Goal: Task Accomplishment & Management: Manage account settings

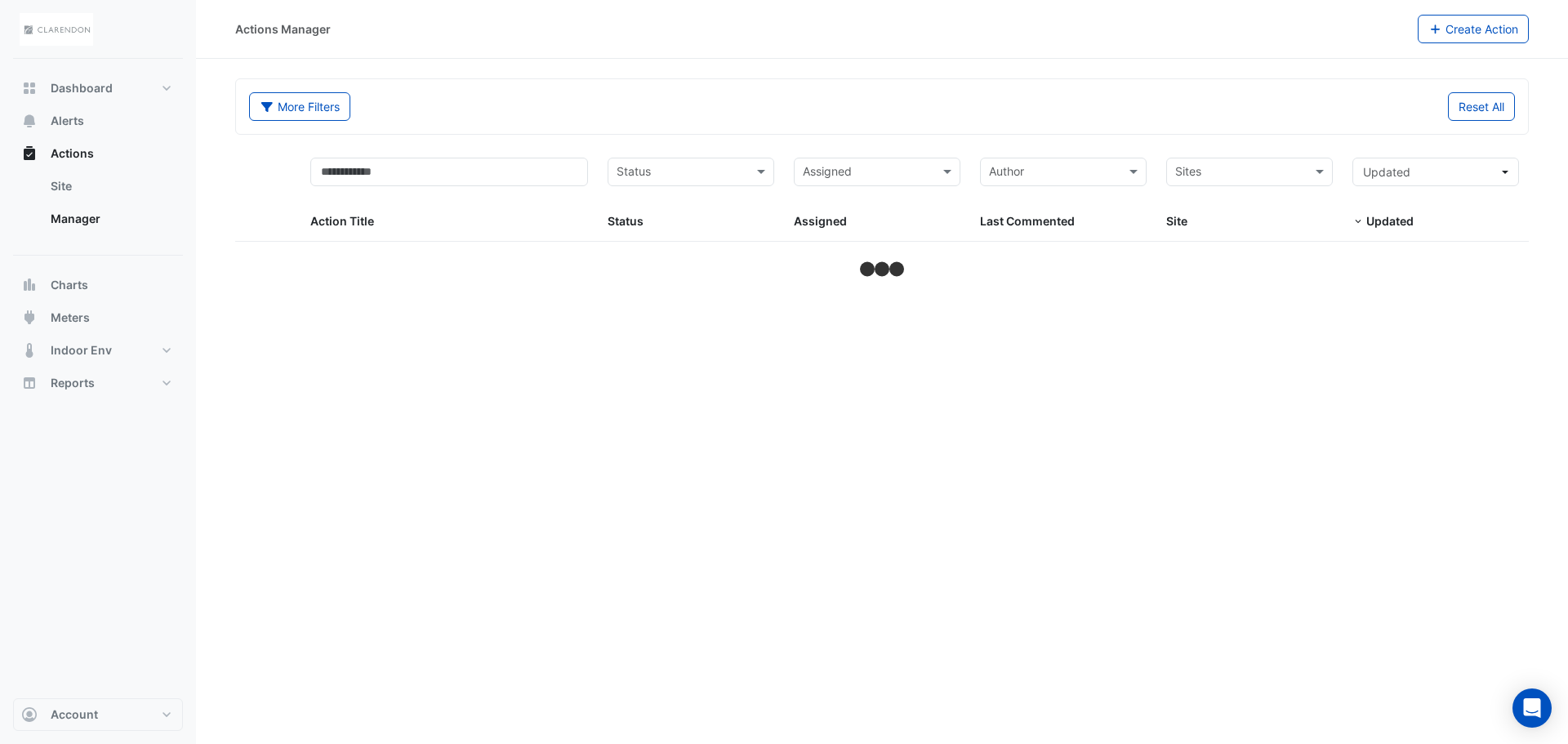
select select "**"
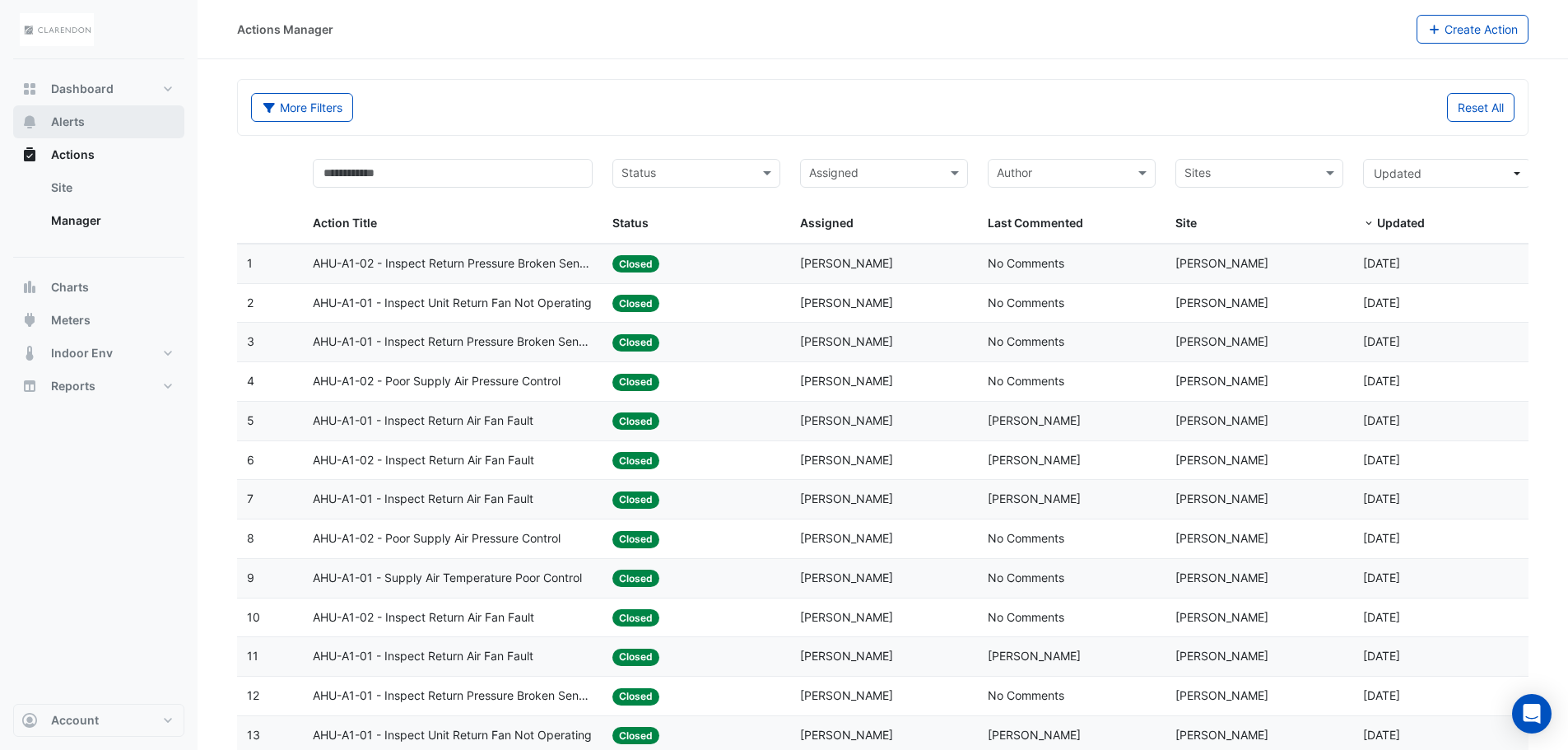
click at [96, 129] on button "Alerts" at bounding box center [98, 122] width 171 height 33
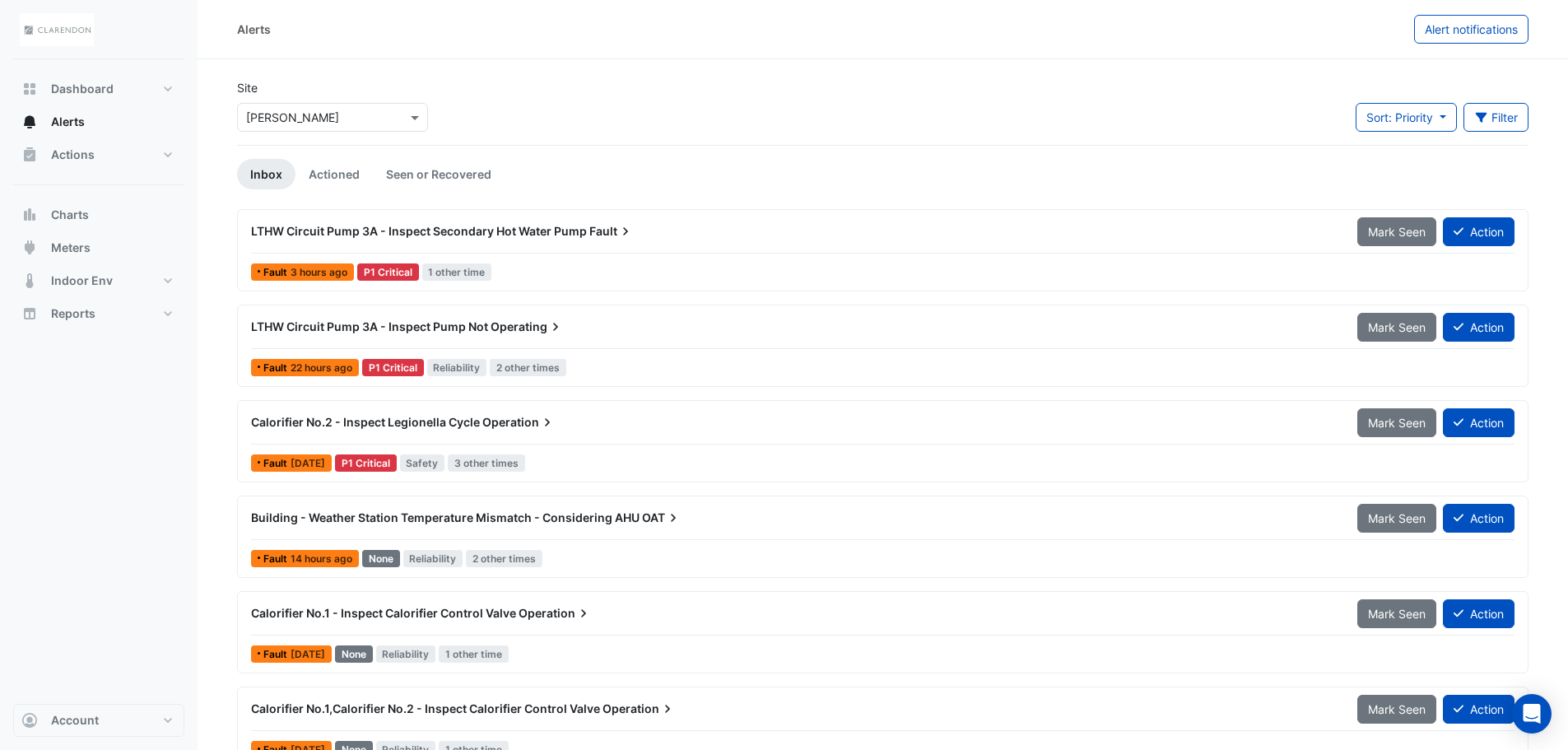
scroll to position [32, 0]
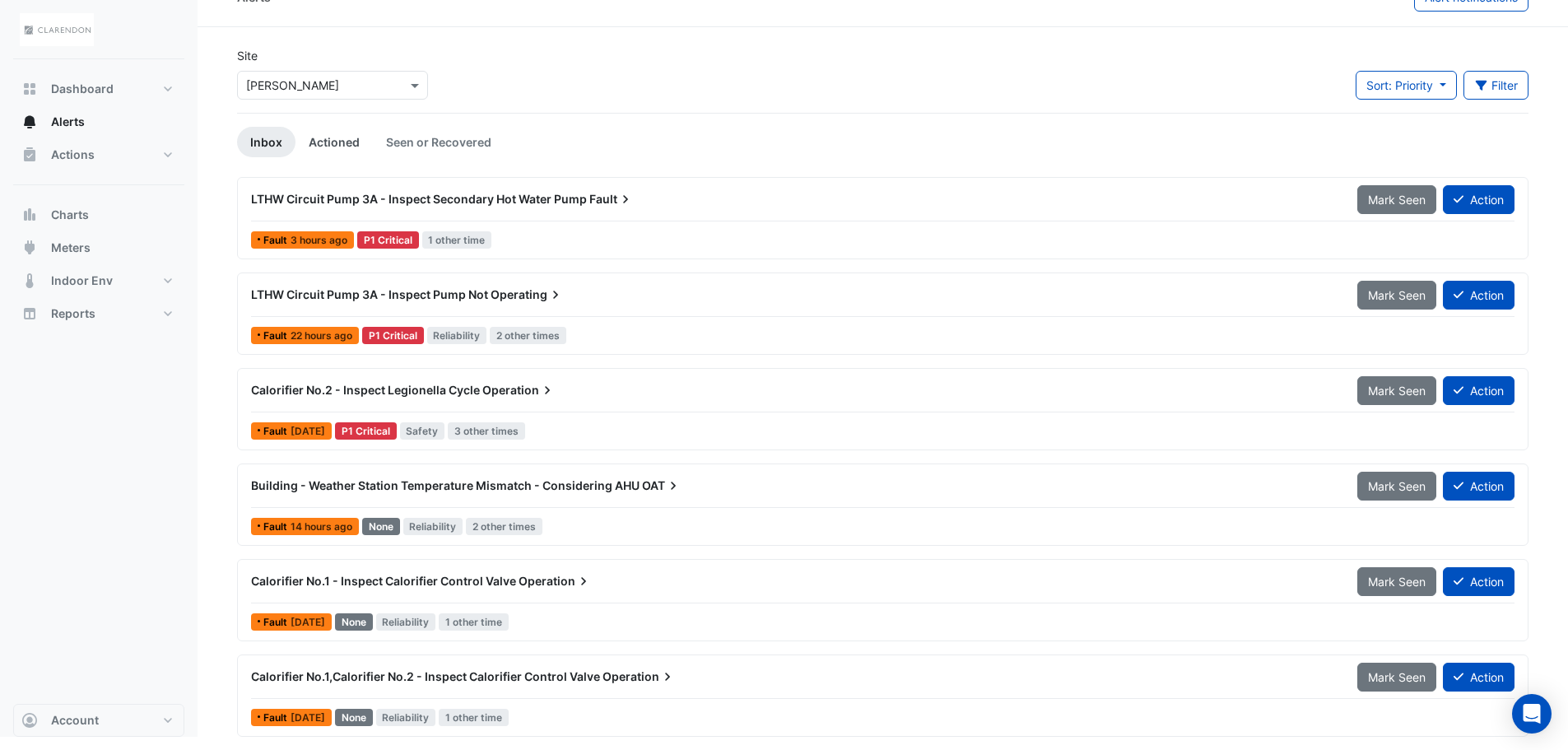
click at [323, 136] on link "Actioned" at bounding box center [334, 142] width 78 height 30
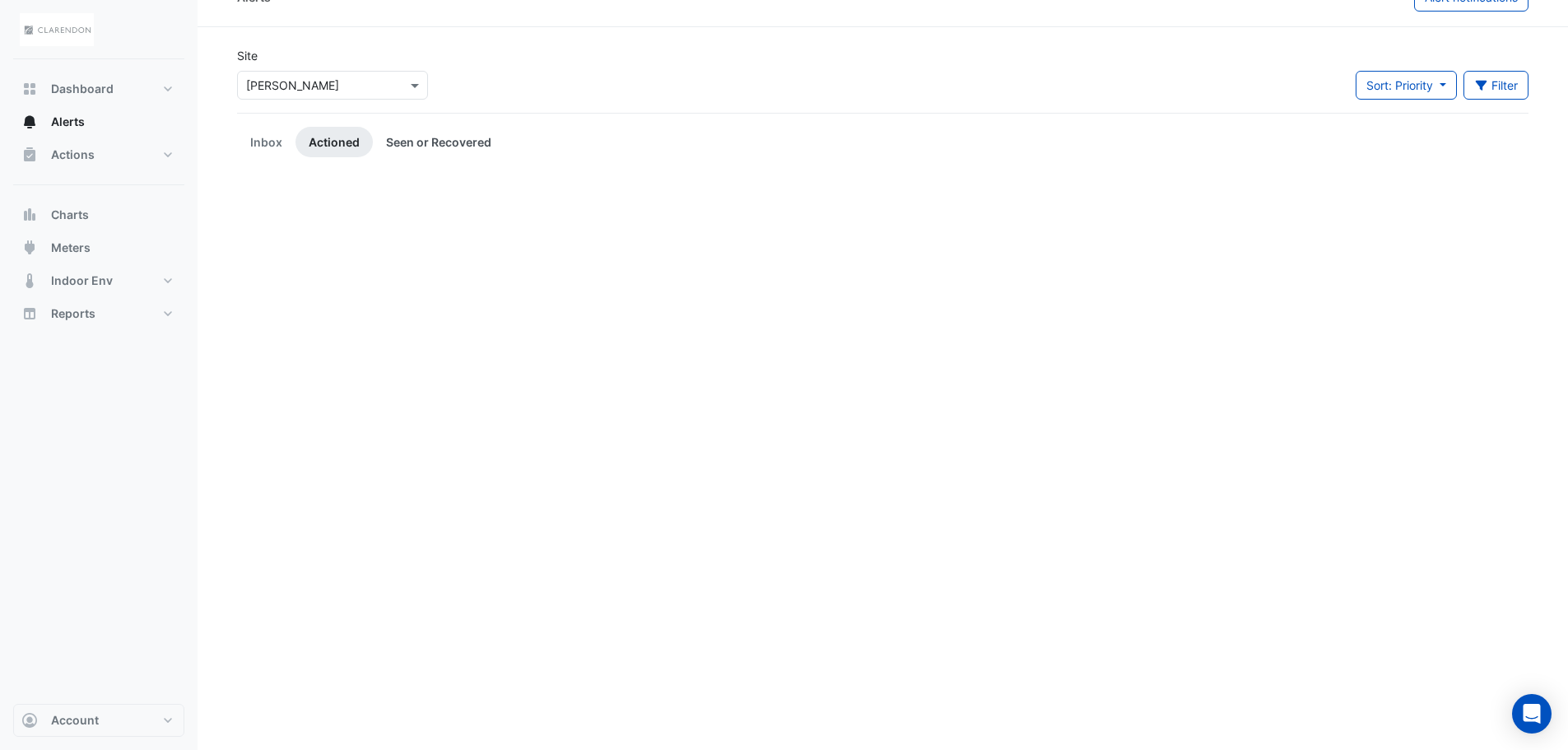
scroll to position [0, 0]
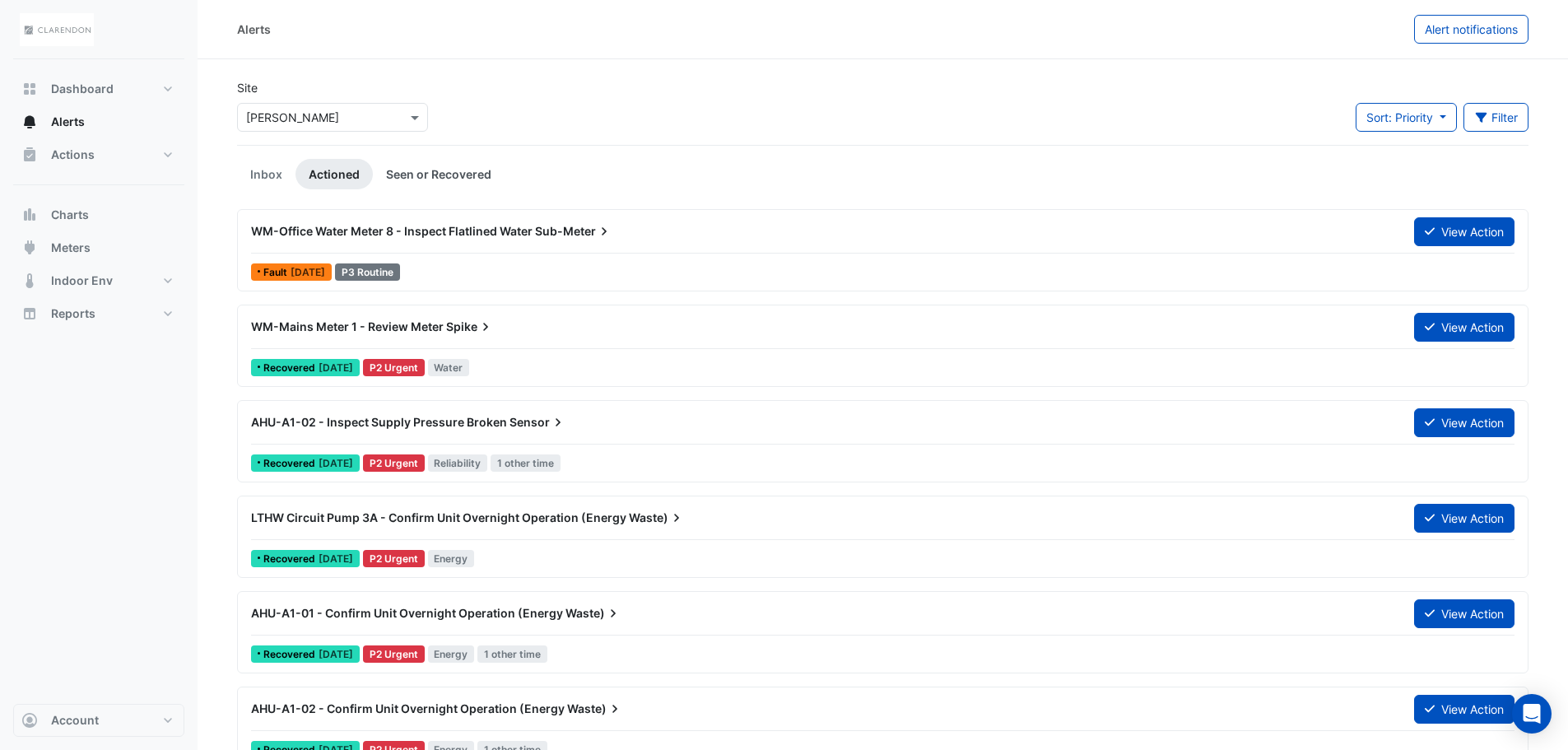
click at [429, 172] on link "Seen or Recovered" at bounding box center [438, 174] width 132 height 30
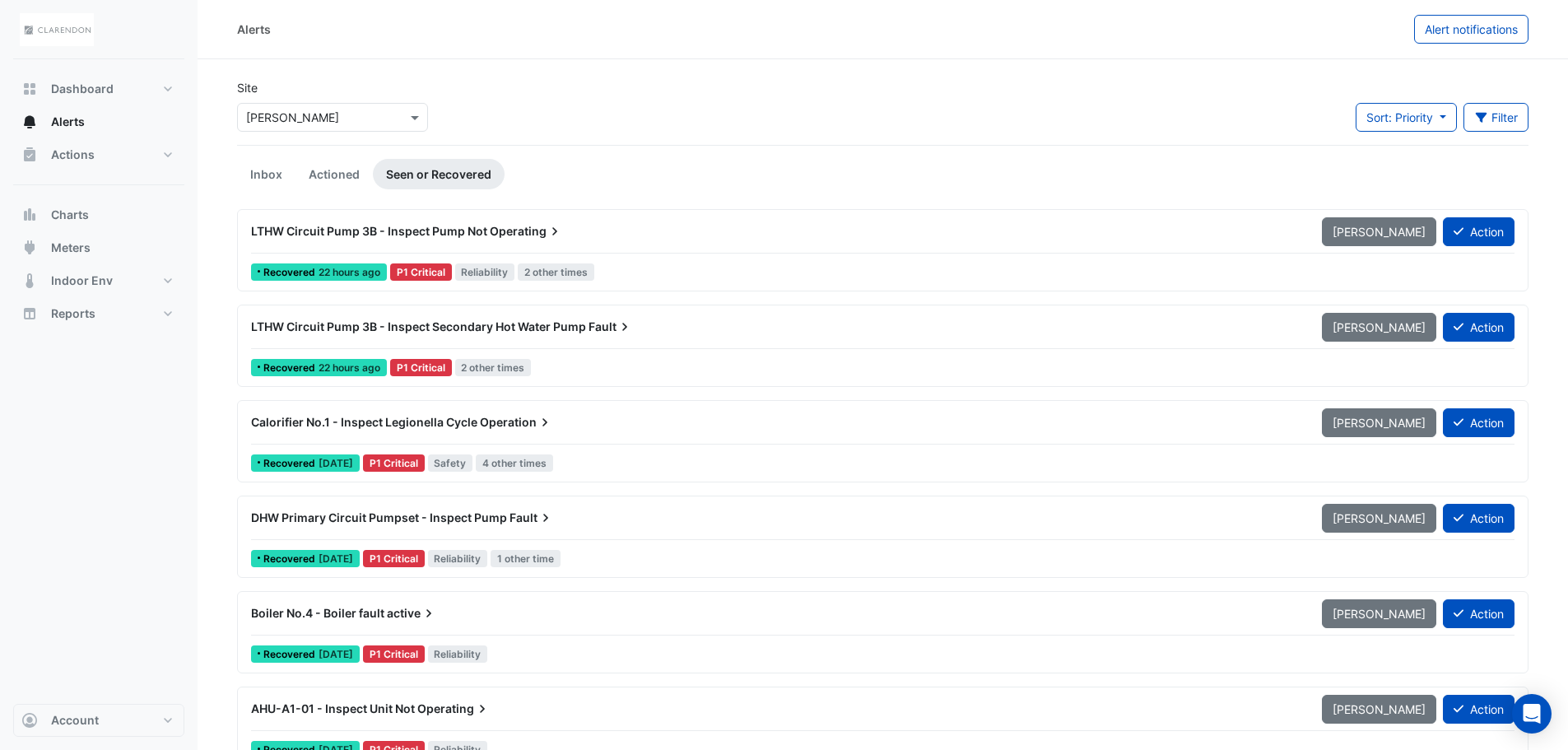
click at [514, 234] on span "Operating" at bounding box center [526, 232] width 73 height 16
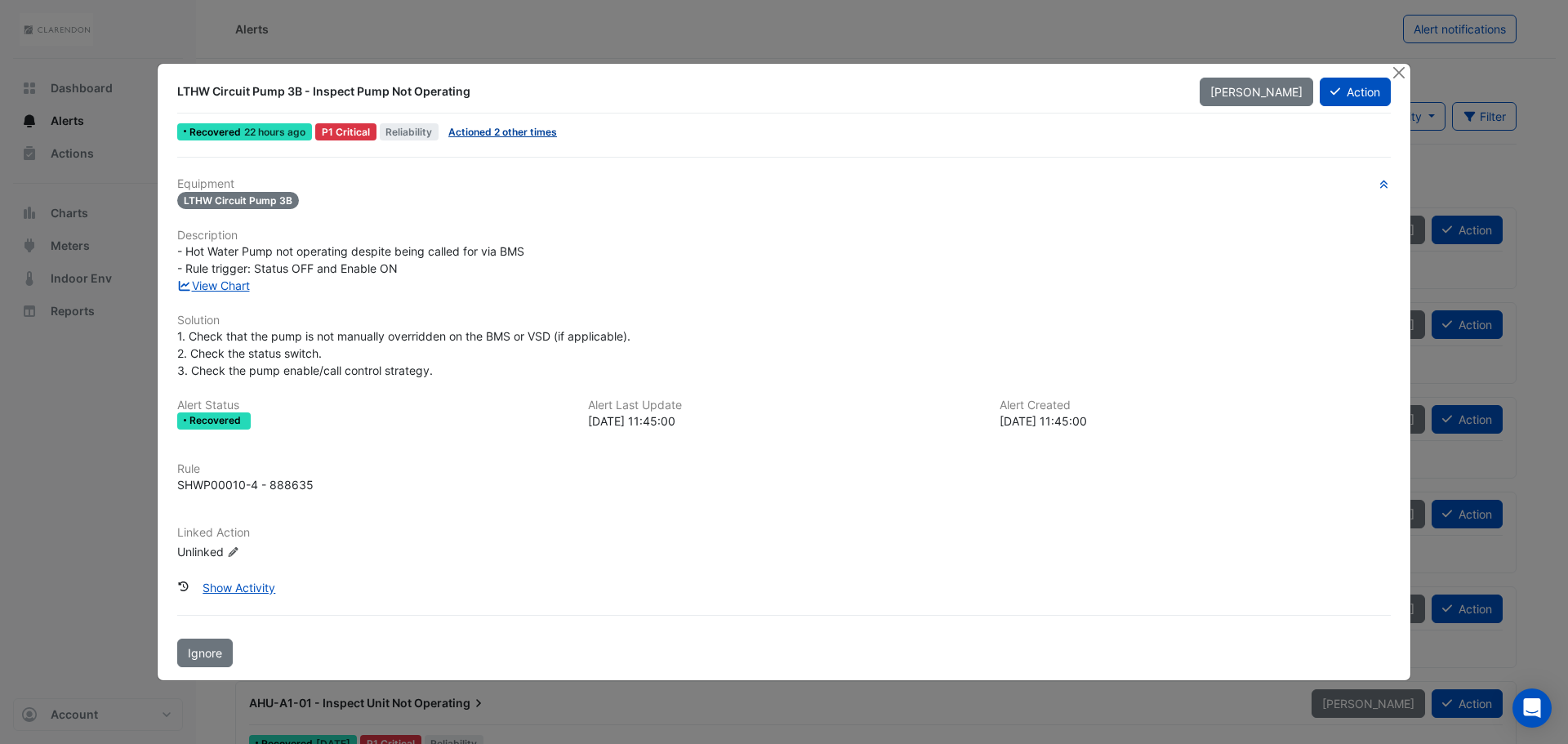
click at [510, 136] on link "Actioned 2 other times" at bounding box center [503, 132] width 109 height 12
click at [1396, 68] on button "Close" at bounding box center [1398, 72] width 17 height 17
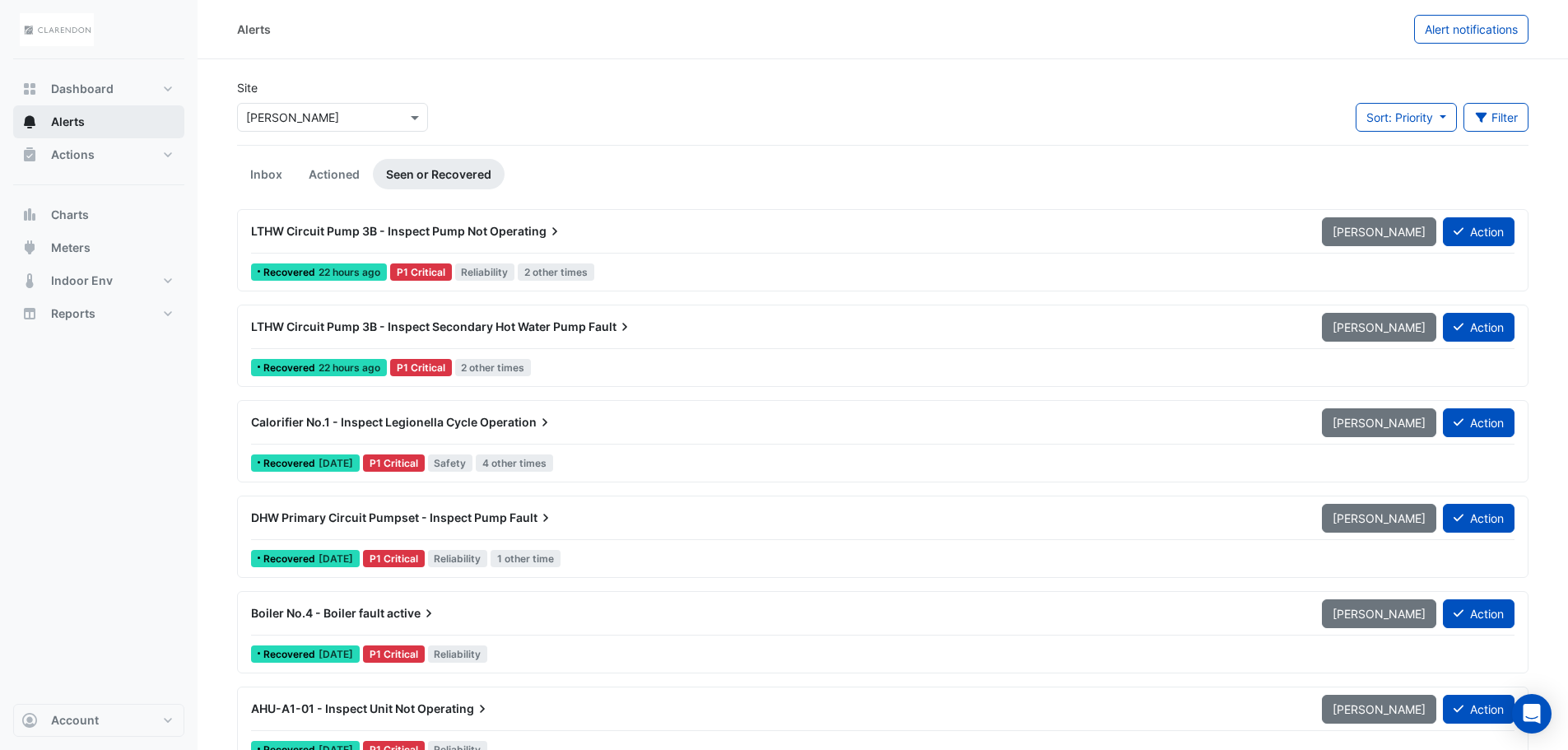
click at [88, 126] on button "Alerts" at bounding box center [98, 122] width 171 height 33
click at [92, 125] on button "Alerts" at bounding box center [98, 122] width 171 height 33
click at [282, 169] on link "Inbox" at bounding box center [266, 174] width 59 height 30
